Goal: Task Accomplishment & Management: Manage account settings

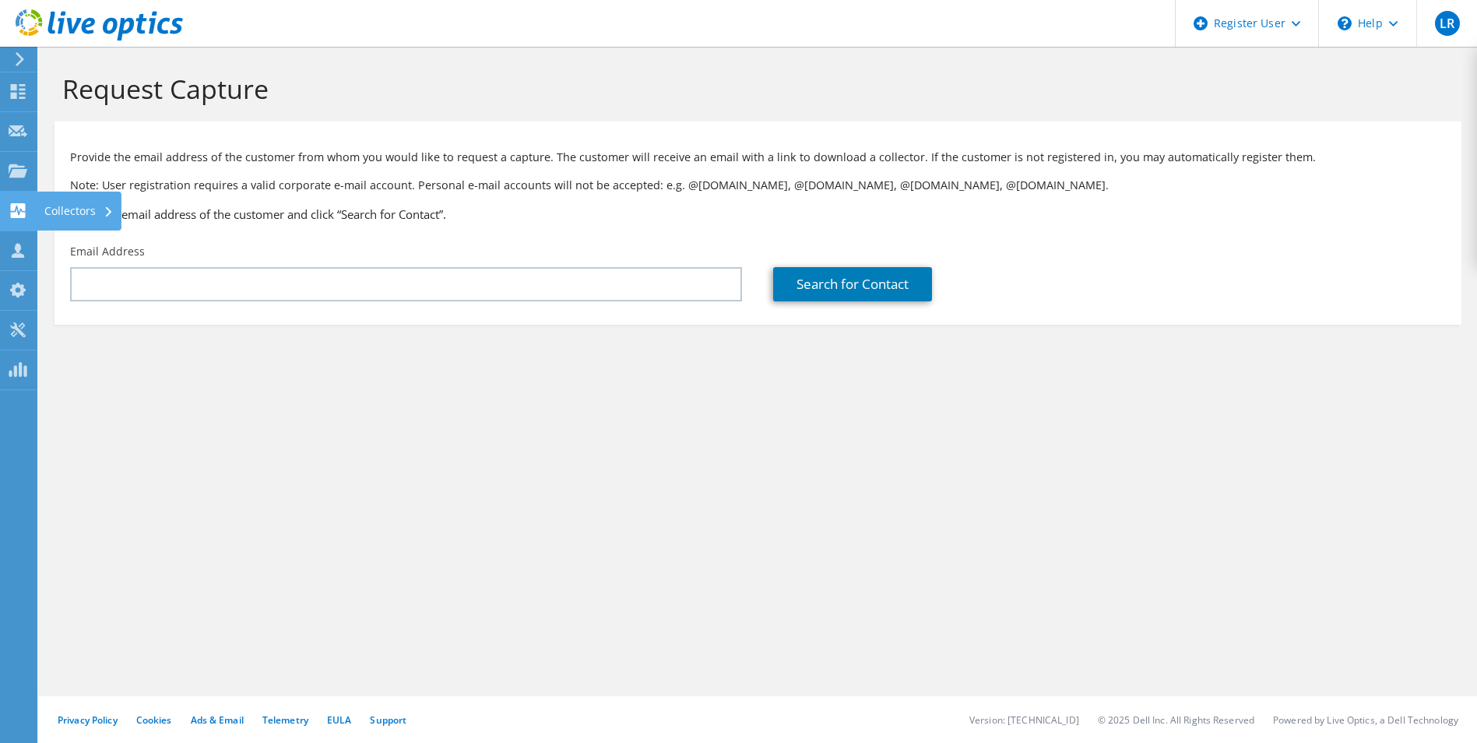
click at [18, 205] on use at bounding box center [18, 210] width 15 height 15
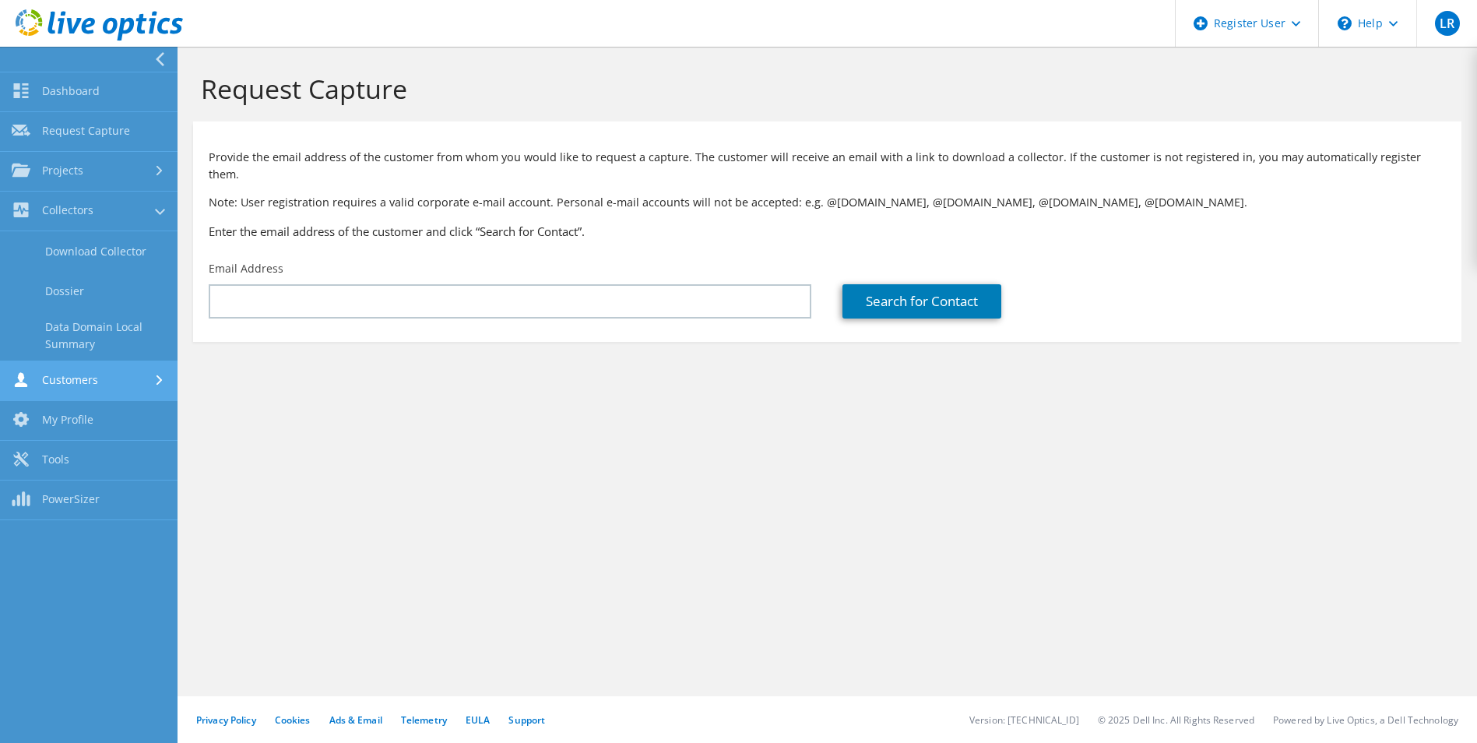
click at [121, 381] on link "Customers" at bounding box center [88, 381] width 177 height 40
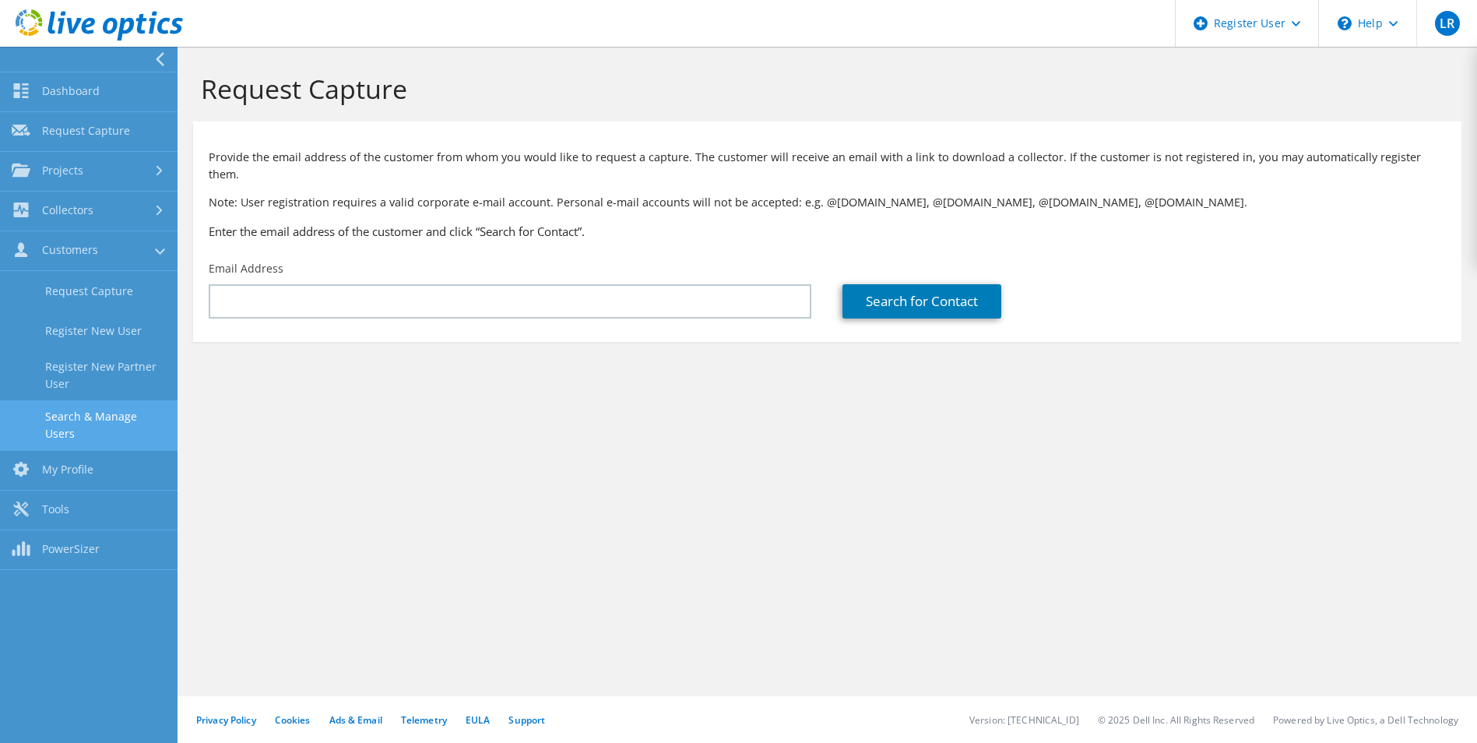
click at [115, 416] on link "Search & Manage Users" at bounding box center [88, 425] width 177 height 50
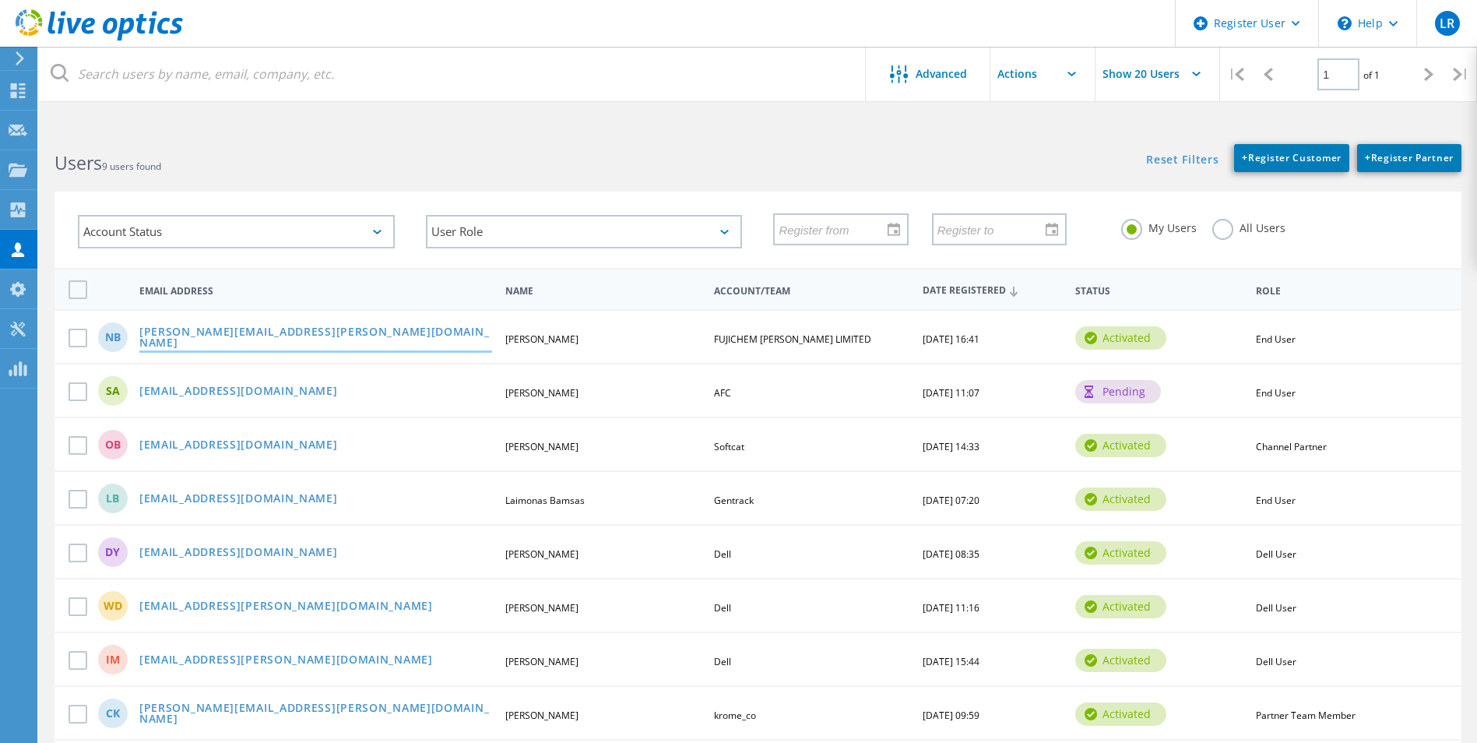
click at [237, 339] on link "Nick.Biddle@FCSonneborn.com" at bounding box center [315, 338] width 353 height 24
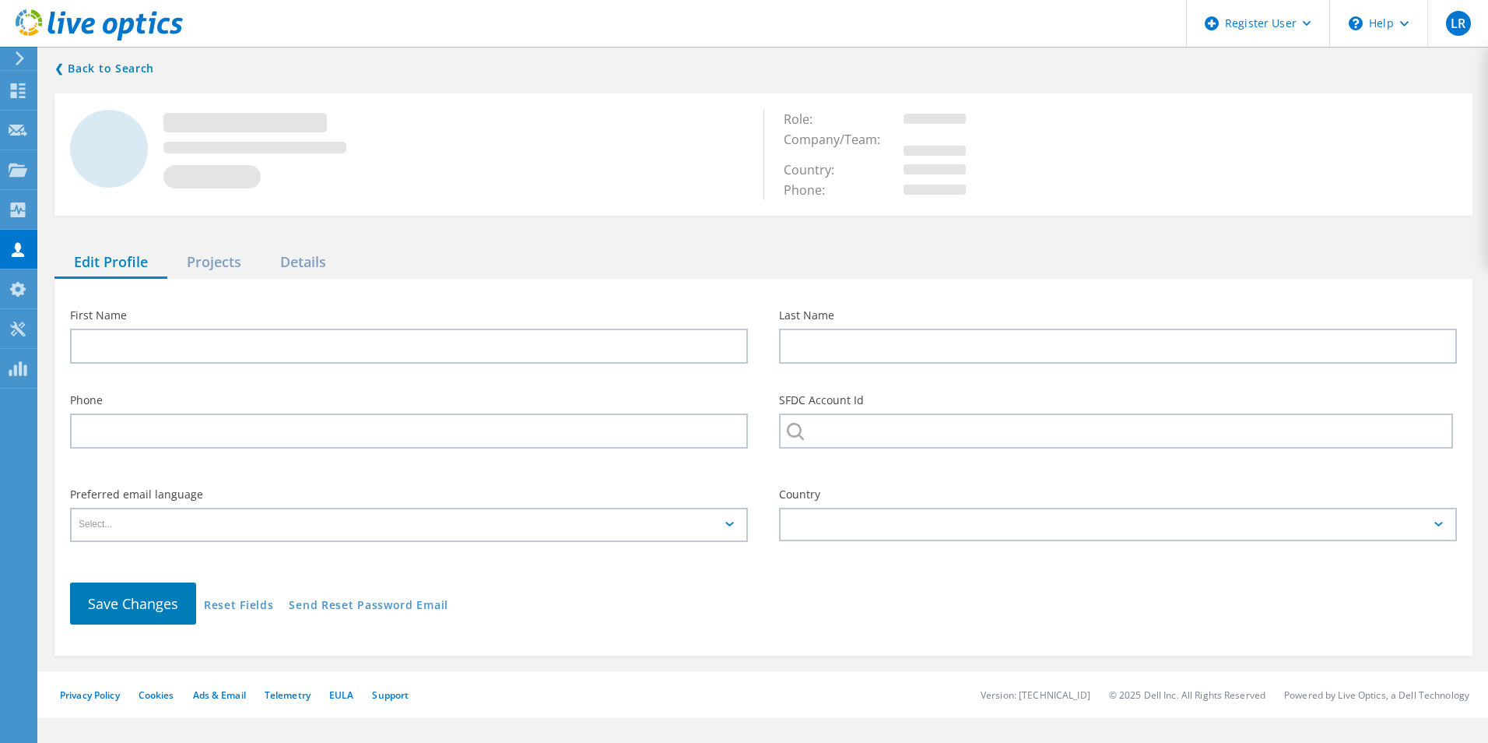
type input "Nick"
type input "Biddle"
type input "07515518883"
type input "FUJICHEM SONNEBORN LIMITED"
type input "English"
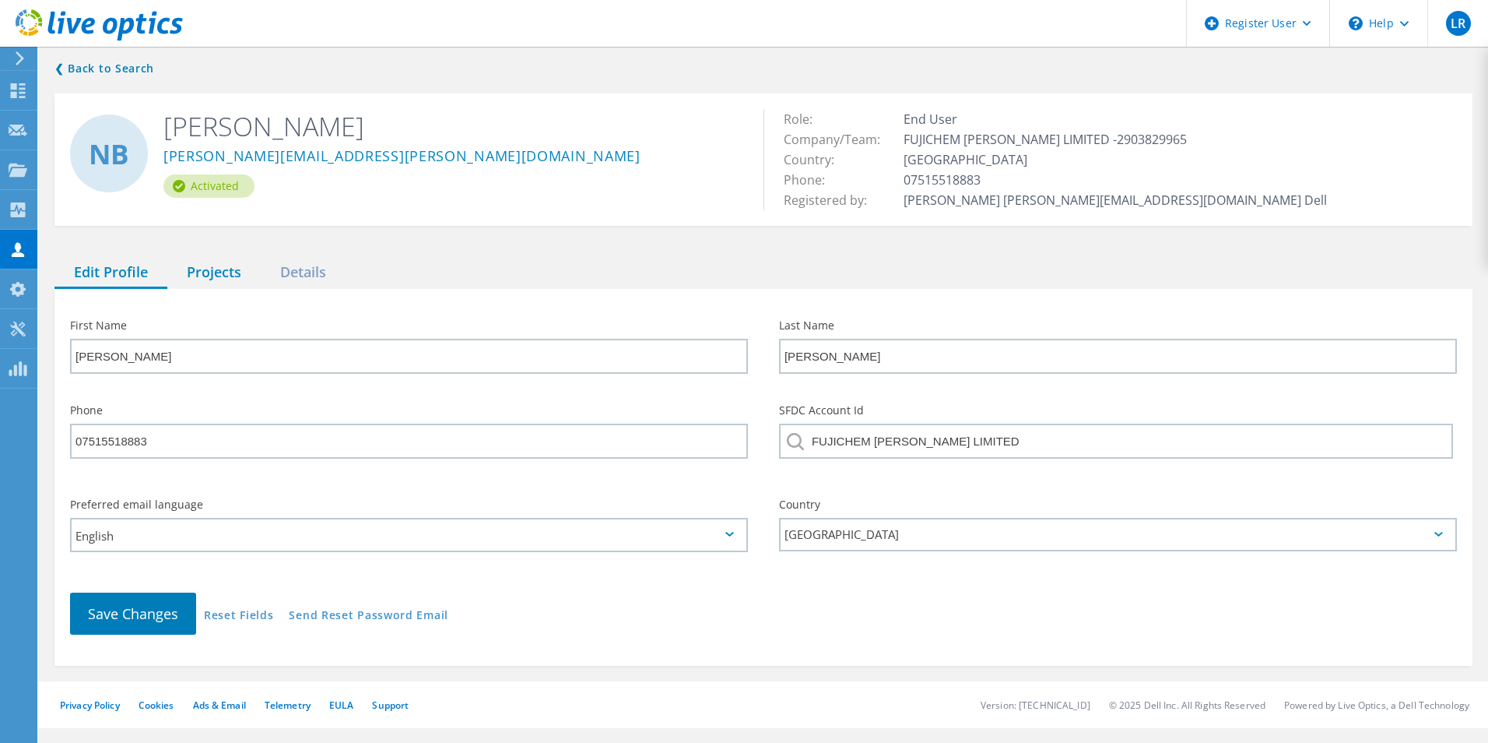
click at [205, 278] on div "Projects" at bounding box center [213, 273] width 93 height 32
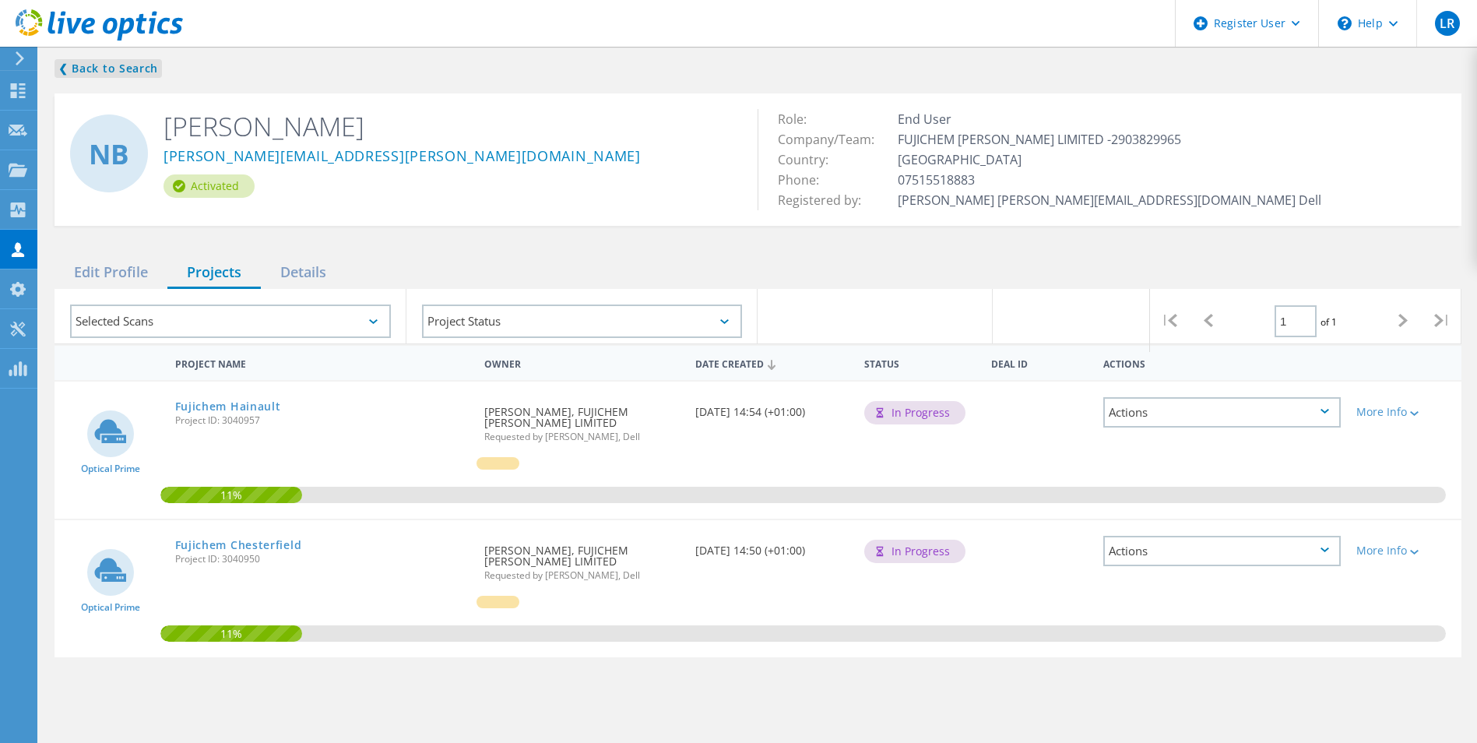
click at [61, 62] on link "❮ Back to Search" at bounding box center [107, 68] width 107 height 19
